Goal: Task Accomplishment & Management: Manage account settings

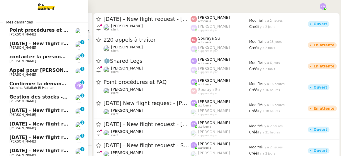
click at [14, 32] on span "Point procédures et FAQ" at bounding box center [41, 30] width 64 height 6
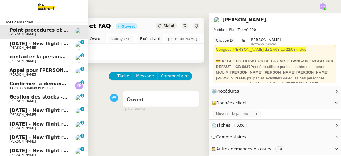
click at [35, 70] on span "Appel pour [PERSON_NAME]" at bounding box center [46, 70] width 74 height 6
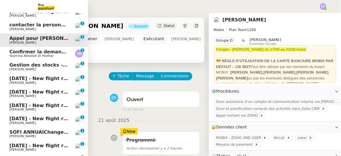
scroll to position [43, 0]
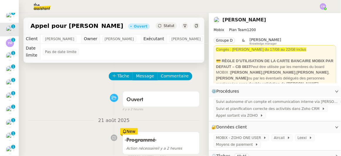
click at [112, 96] on icon at bounding box center [114, 98] width 5 height 4
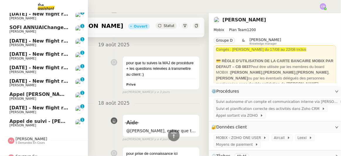
scroll to position [147, 0]
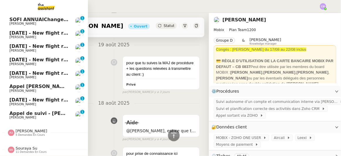
click at [39, 84] on span "Appel [PERSON_NAME]" at bounding box center [39, 87] width 60 height 6
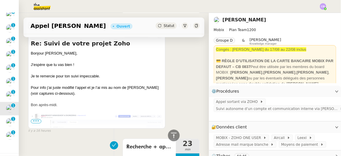
scroll to position [115, 0]
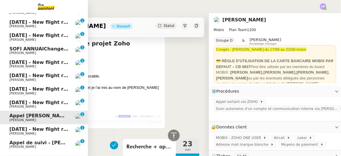
click at [26, 138] on link "Appel de suivi - [PERSON_NAME] [PERSON_NAME] 0 1 2 3 4 5 6 7 8 9" at bounding box center [44, 144] width 88 height 13
